Goal: Task Accomplishment & Management: Complete application form

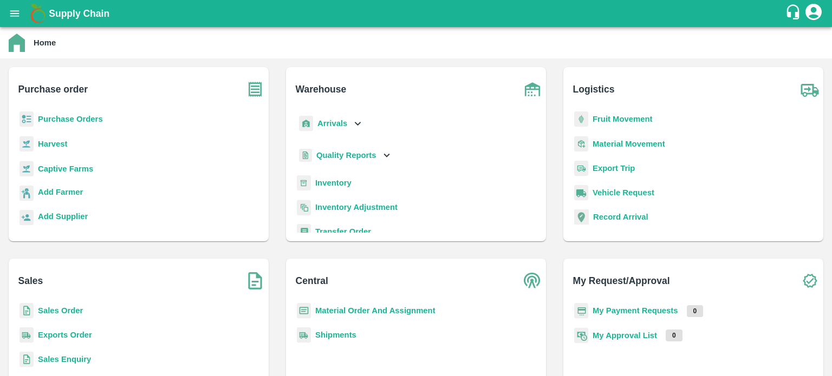
click at [74, 309] on b "Sales Order" at bounding box center [60, 310] width 45 height 9
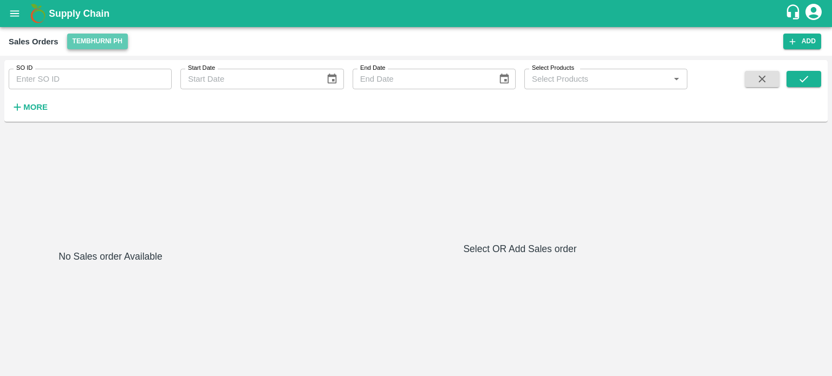
click at [95, 43] on button "Tembhurni PH" at bounding box center [97, 42] width 61 height 16
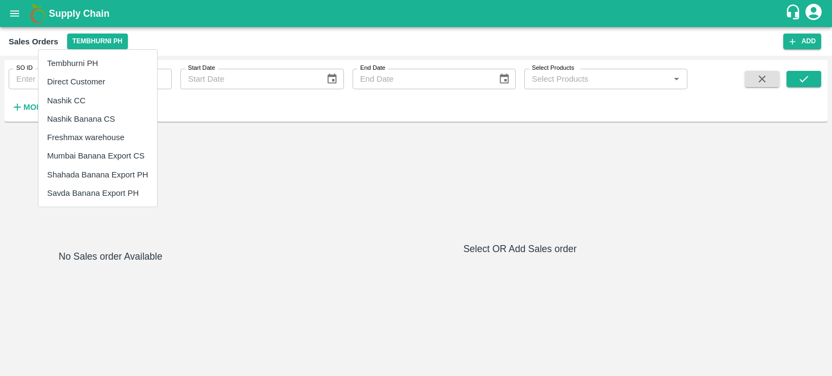
click at [93, 119] on li "Nashik Banana CS" at bounding box center [97, 119] width 119 height 18
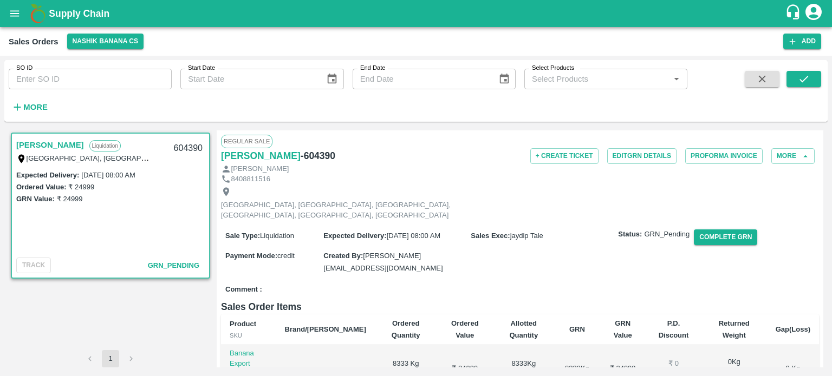
click at [84, 143] on link "[PERSON_NAME]" at bounding box center [50, 145] width 68 height 14
click at [712, 230] on button "Complete GRN" at bounding box center [725, 238] width 63 height 16
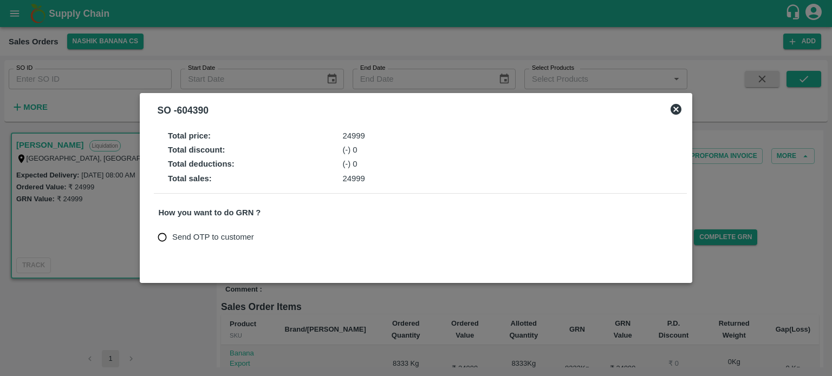
click at [188, 237] on span "Send OTP to customer" at bounding box center [213, 237] width 82 height 12
click at [172, 237] on input "Send OTP to customer" at bounding box center [162, 237] width 20 height 20
radio input "true"
click at [302, 238] on button "Send OTP" at bounding box center [285, 238] width 44 height 16
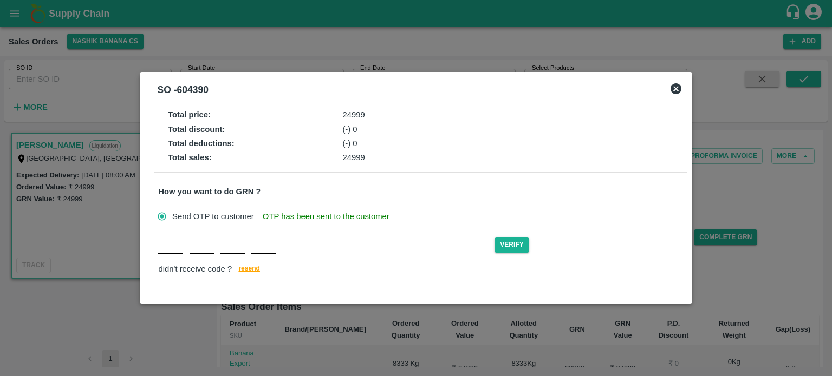
click at [169, 258] on div "Verify didn't receive code ? [GEOGRAPHIC_DATA]" at bounding box center [420, 256] width 524 height 42
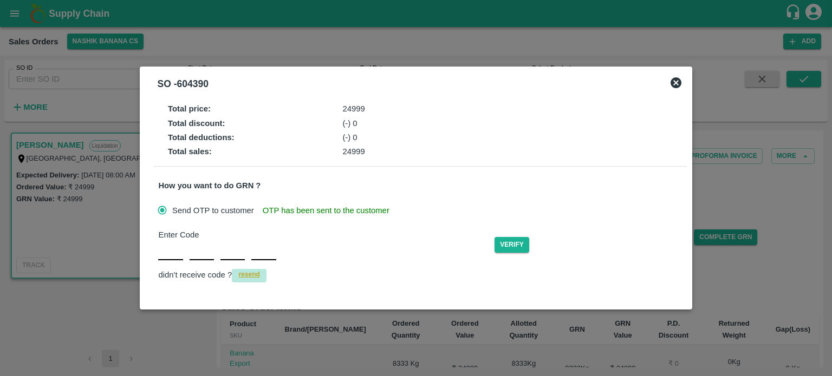
click at [252, 270] on span "resend" at bounding box center [249, 274] width 22 height 11
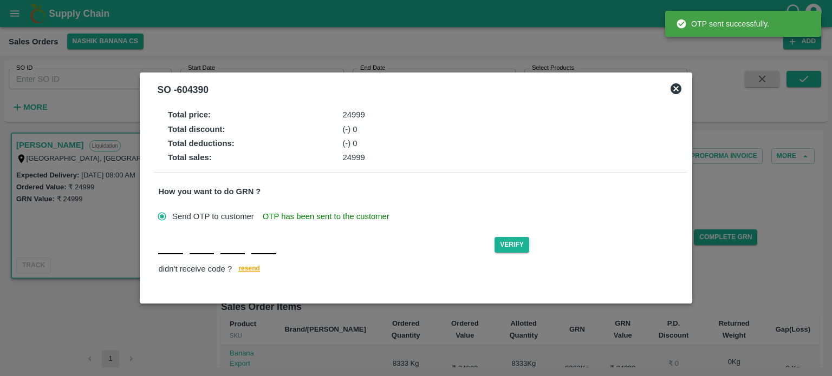
click at [172, 255] on div "Verify didn't receive code ? [GEOGRAPHIC_DATA]" at bounding box center [420, 256] width 524 height 42
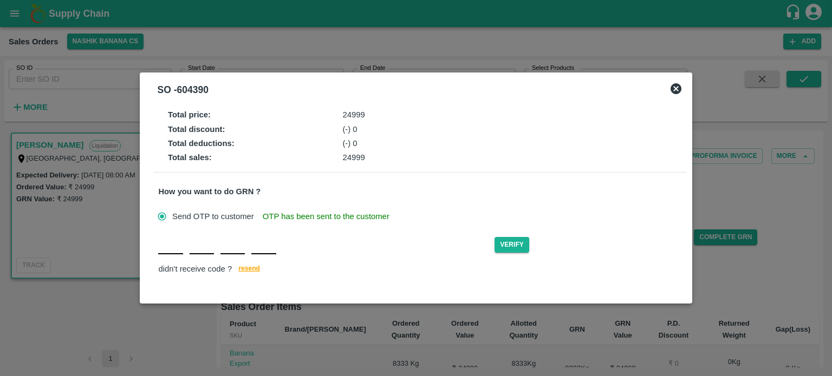
click at [205, 248] on input "text" at bounding box center [201, 244] width 24 height 19
click at [230, 248] on input "text" at bounding box center [232, 244] width 24 height 19
click at [258, 248] on input "text" at bounding box center [263, 244] width 24 height 19
click at [169, 247] on input "text" at bounding box center [170, 244] width 24 height 19
type input "A"
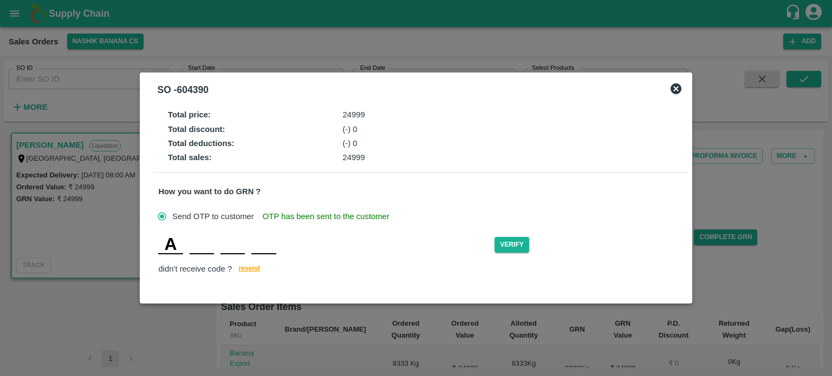
type input "L"
type input "S"
type input "I"
click at [508, 241] on button "Verify" at bounding box center [511, 245] width 35 height 16
